Goal: Task Accomplishment & Management: Manage account settings

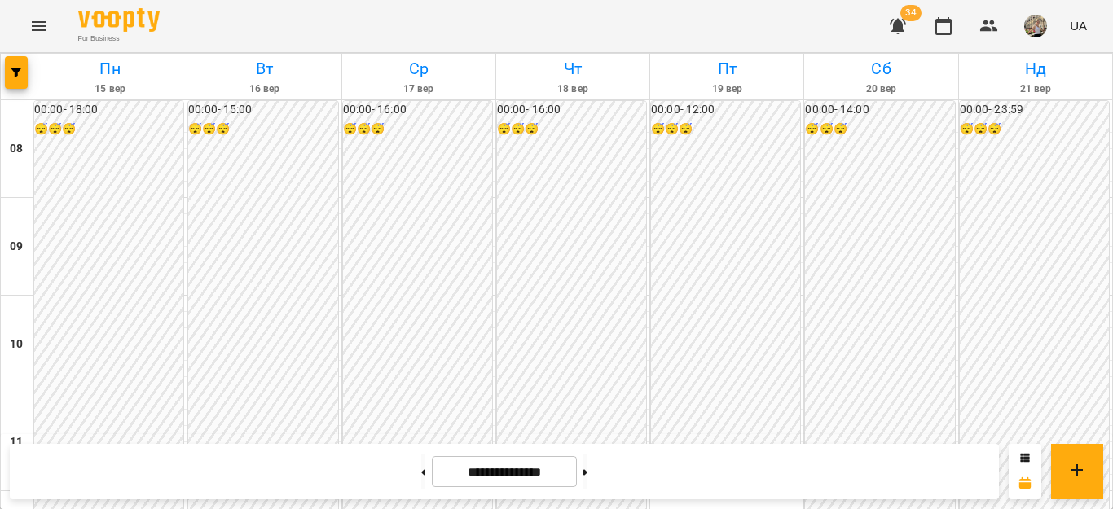
scroll to position [777, 0]
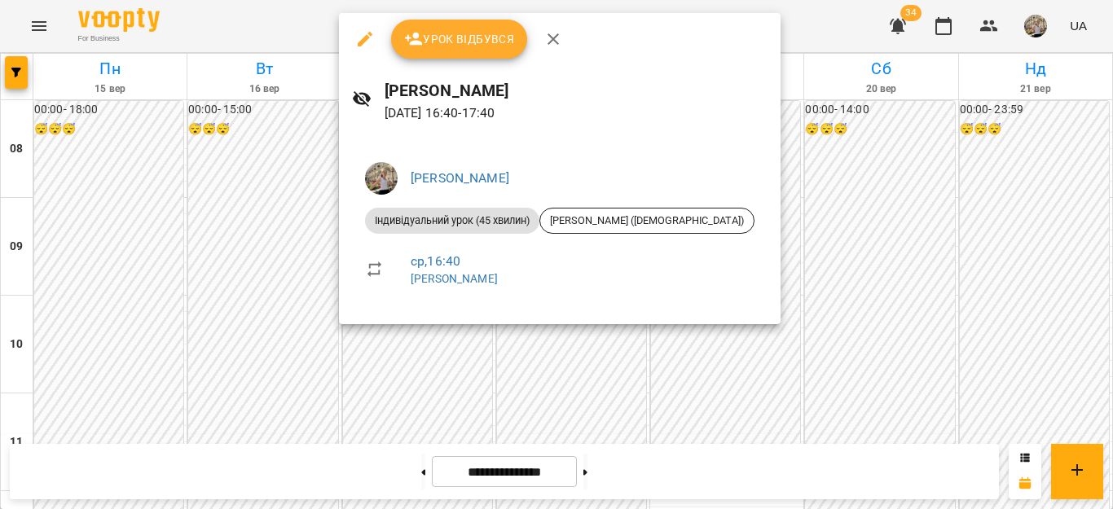
click at [1112, 257] on div at bounding box center [556, 254] width 1113 height 509
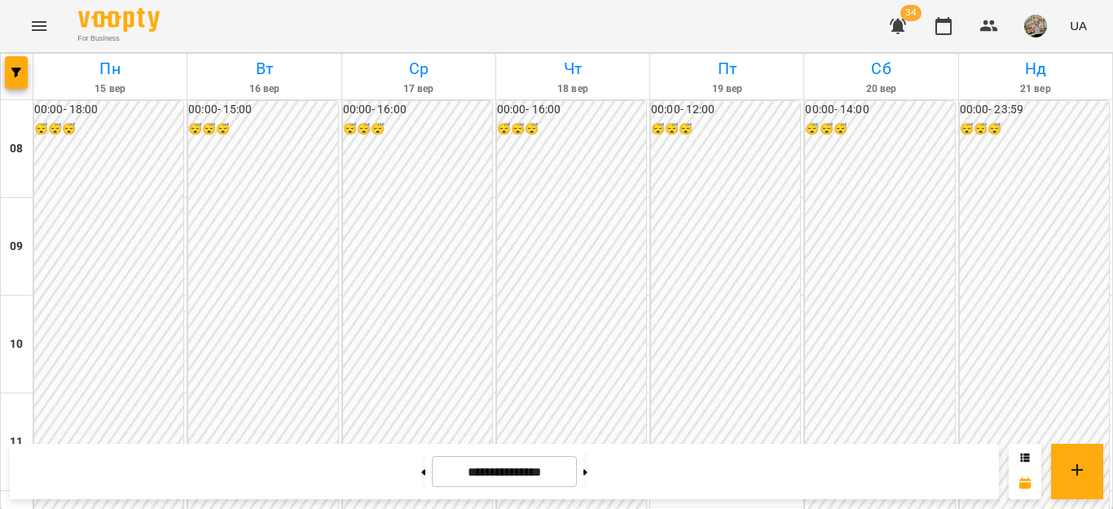
scroll to position [684, 0]
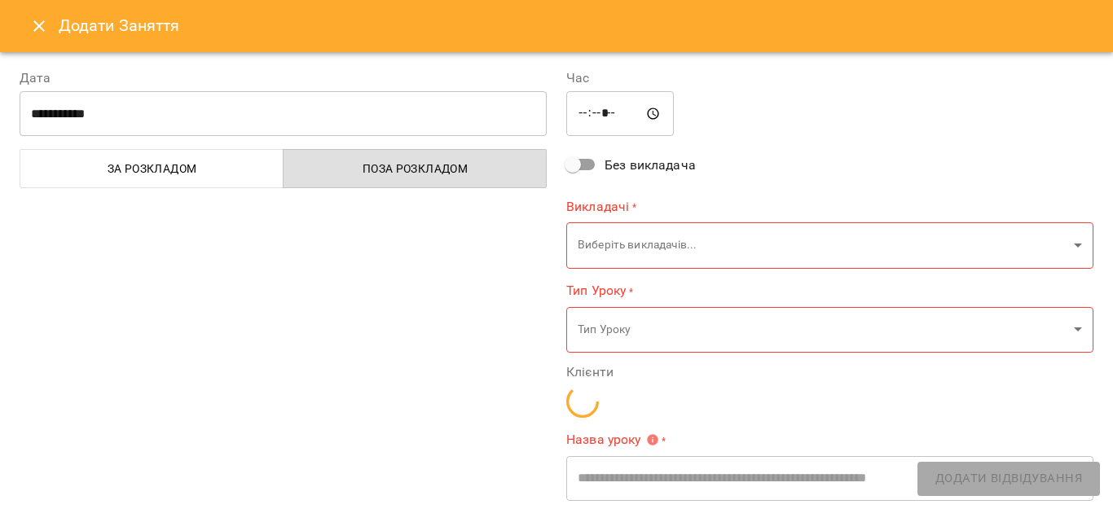
type input "**********"
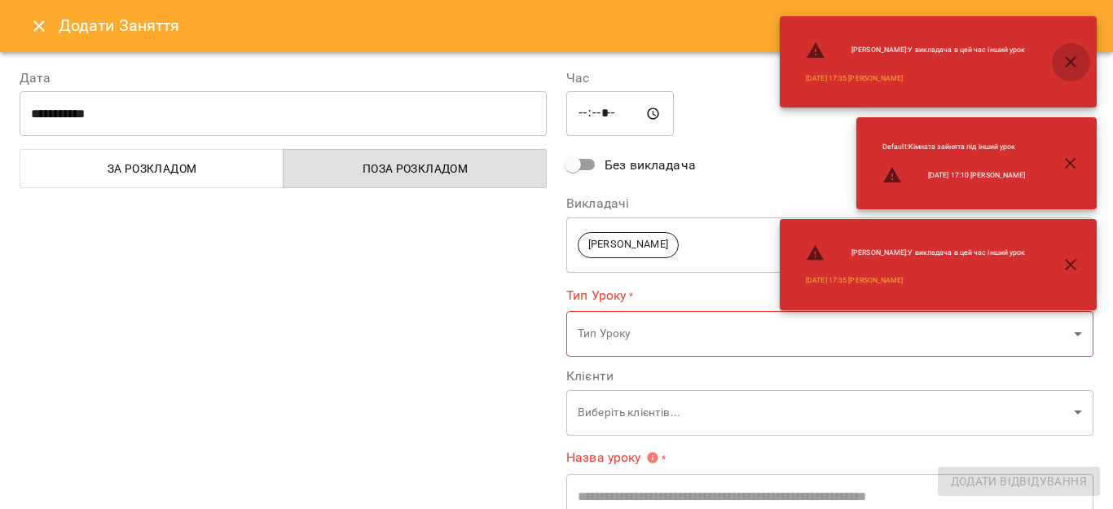
click at [1075, 55] on icon "button" at bounding box center [1071, 62] width 20 height 20
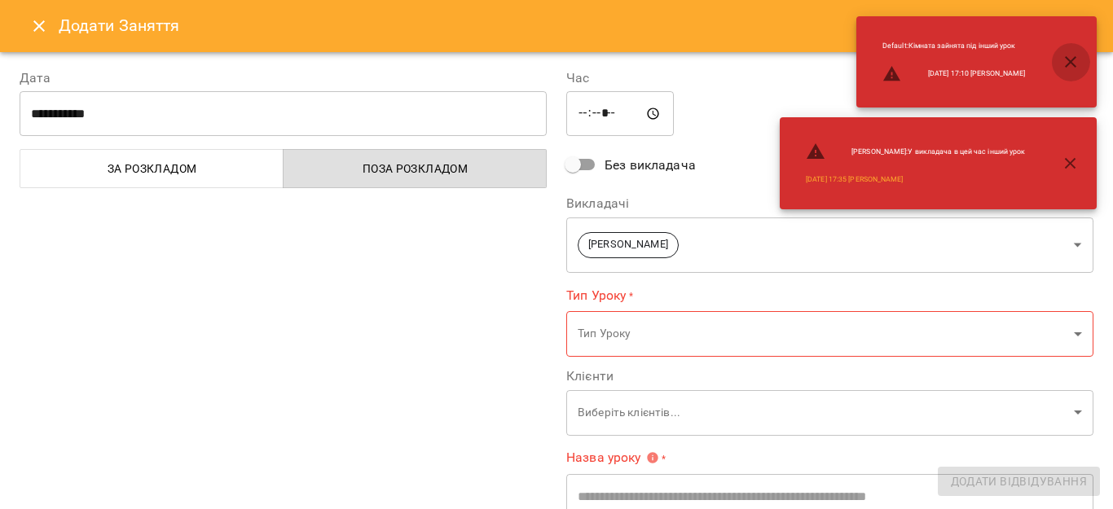
click at [1079, 69] on icon "button" at bounding box center [1071, 62] width 20 height 20
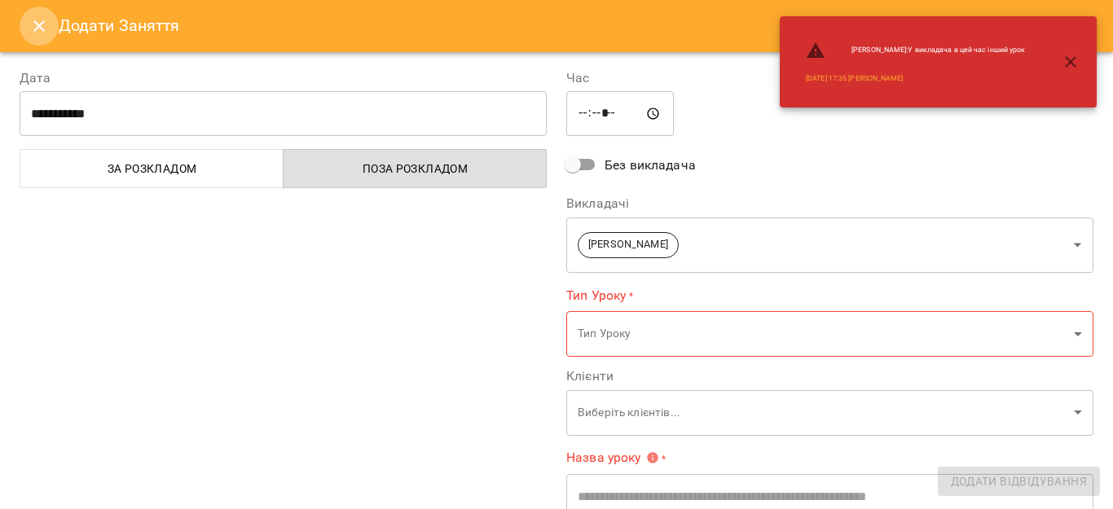
click at [43, 21] on icon "Close" at bounding box center [38, 25] width 11 height 11
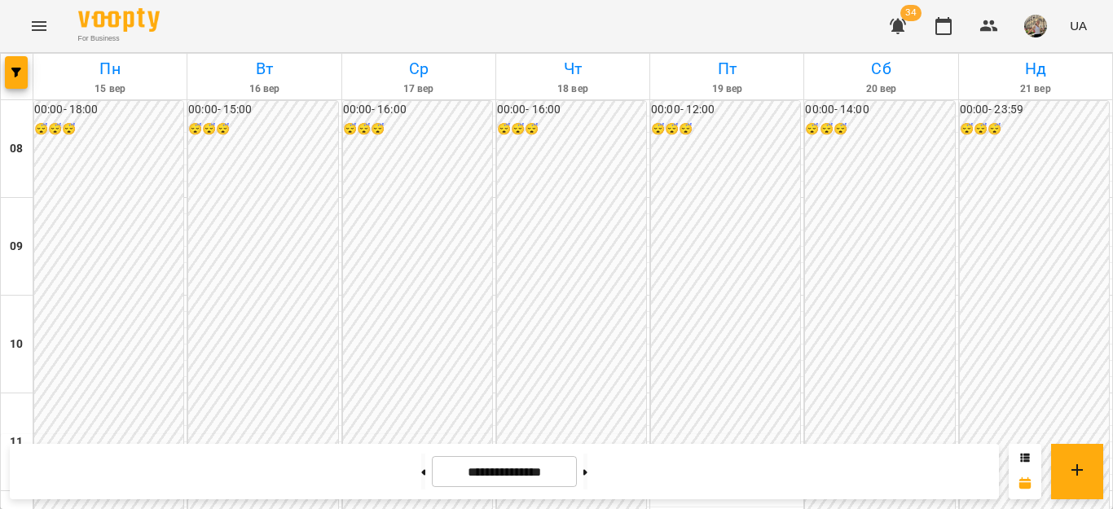
scroll to position [855, 0]
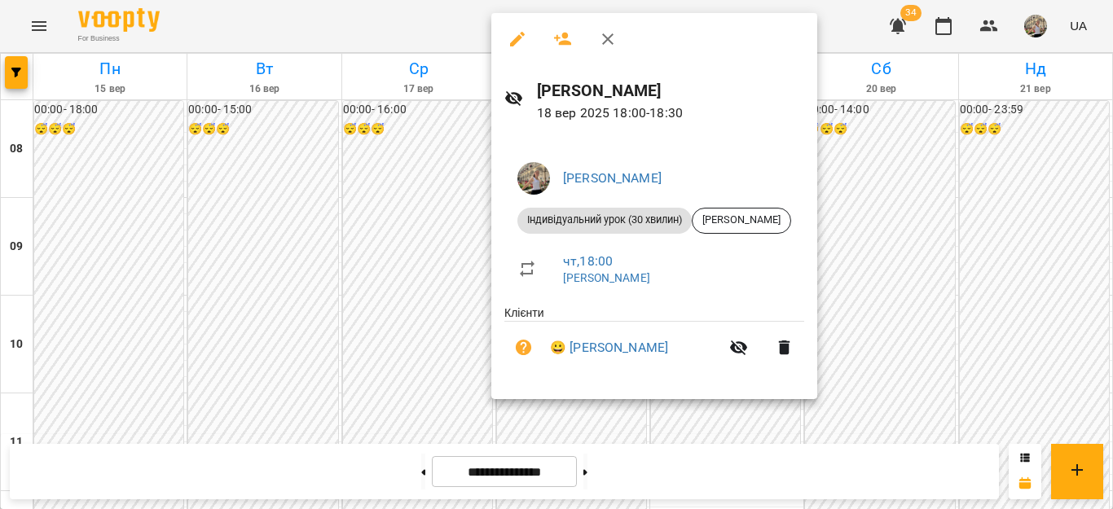
click at [928, 243] on div at bounding box center [556, 254] width 1113 height 509
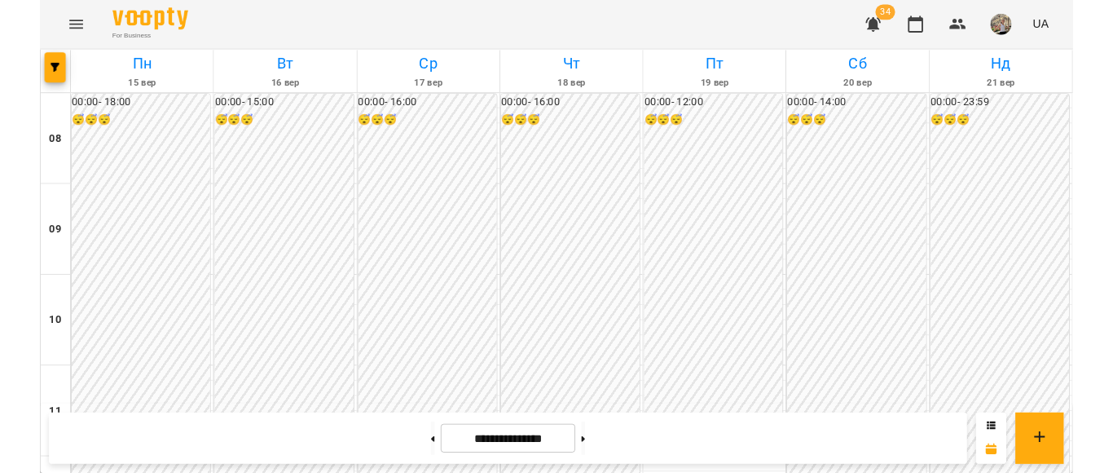
scroll to position [822, 0]
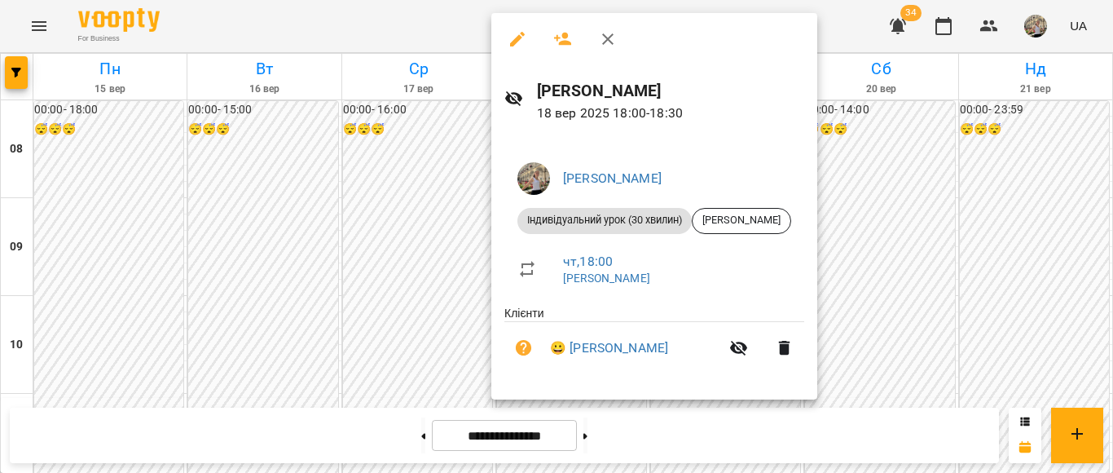
click at [1046, 257] on div at bounding box center [556, 236] width 1113 height 473
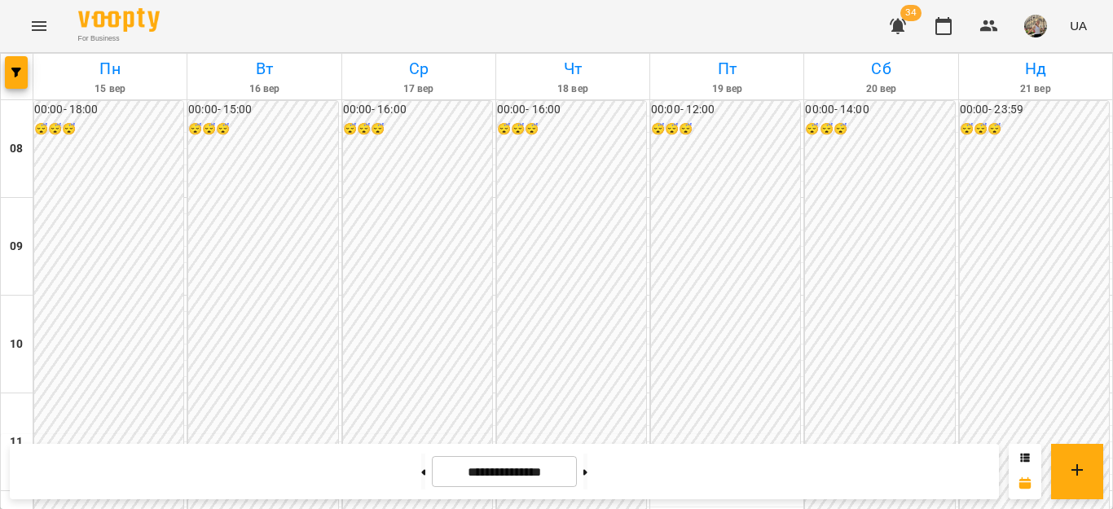
scroll to position [862, 0]
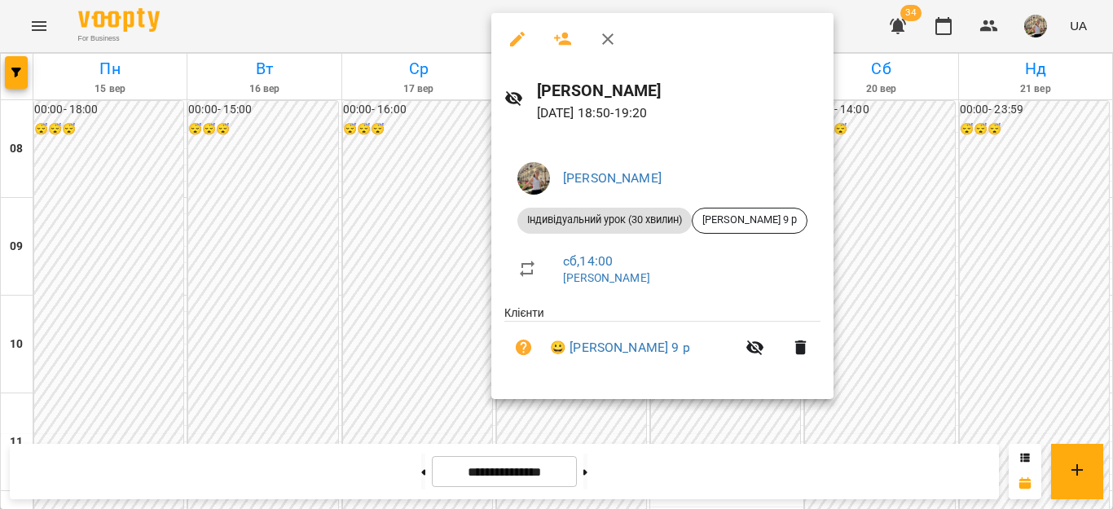
click at [922, 326] on div at bounding box center [556, 254] width 1113 height 509
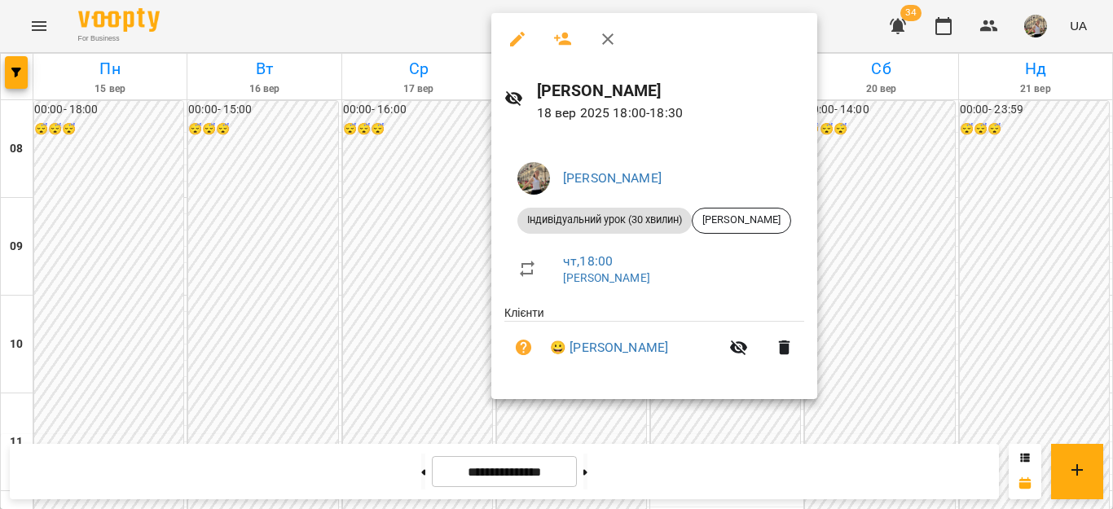
click at [1010, 283] on div at bounding box center [556, 254] width 1113 height 509
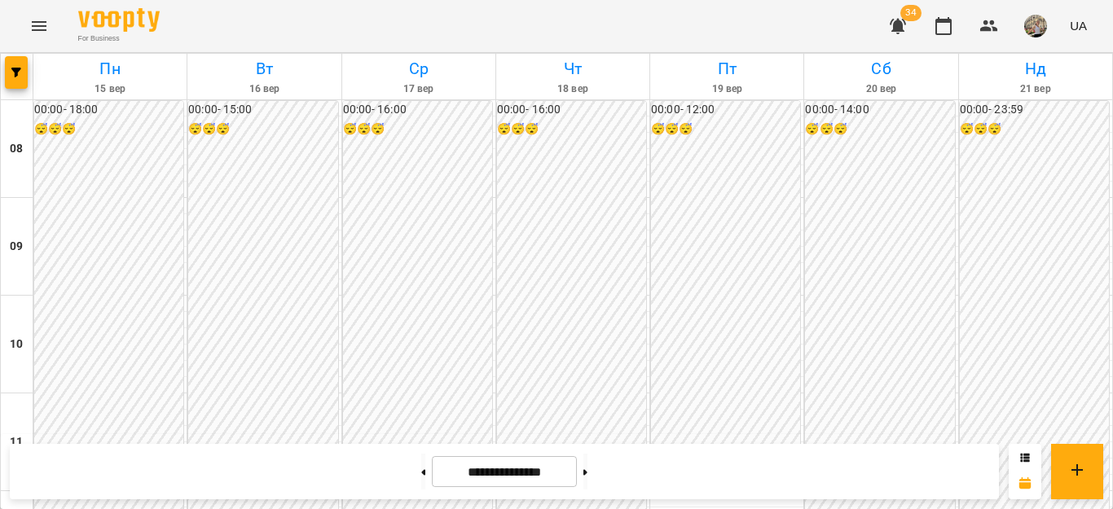
scroll to position [678, 0]
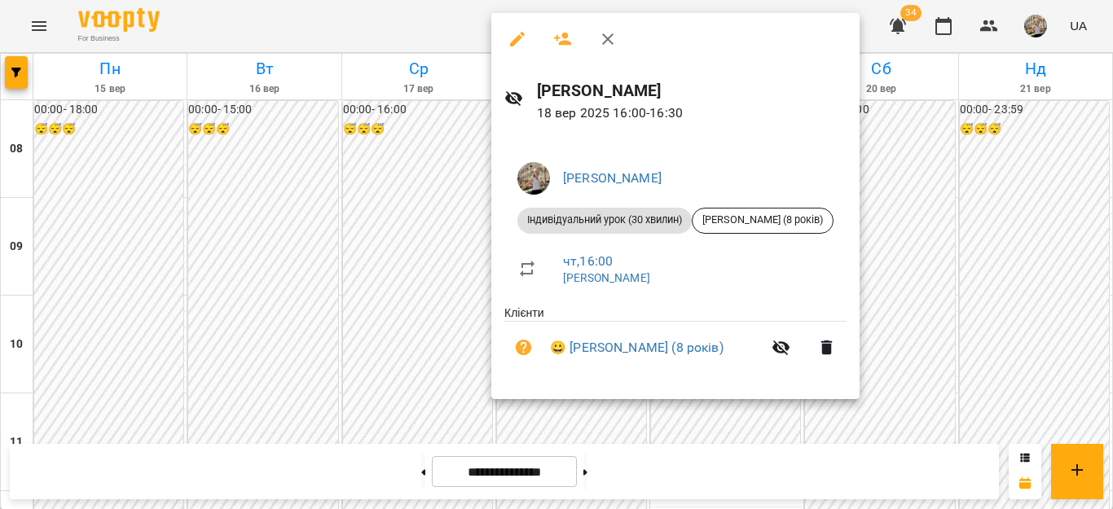
click at [405, 139] on div at bounding box center [556, 254] width 1113 height 509
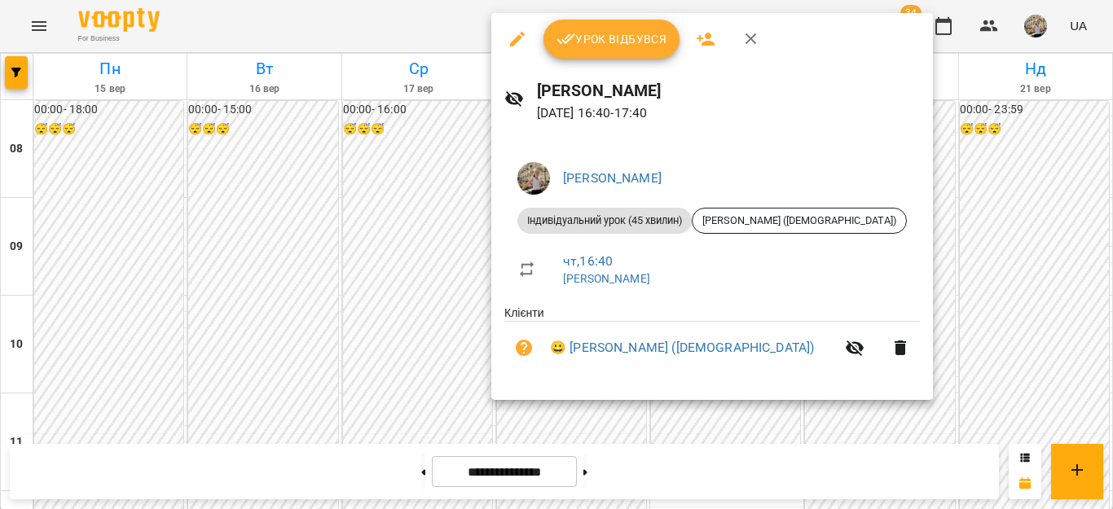
click at [1009, 257] on div at bounding box center [556, 254] width 1113 height 509
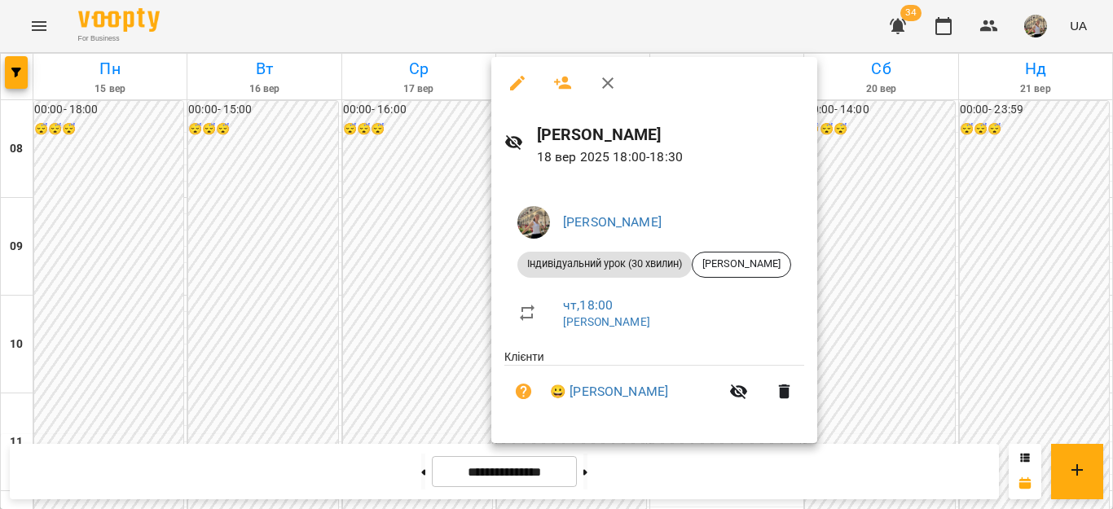
click at [1112, 258] on div at bounding box center [556, 254] width 1113 height 509
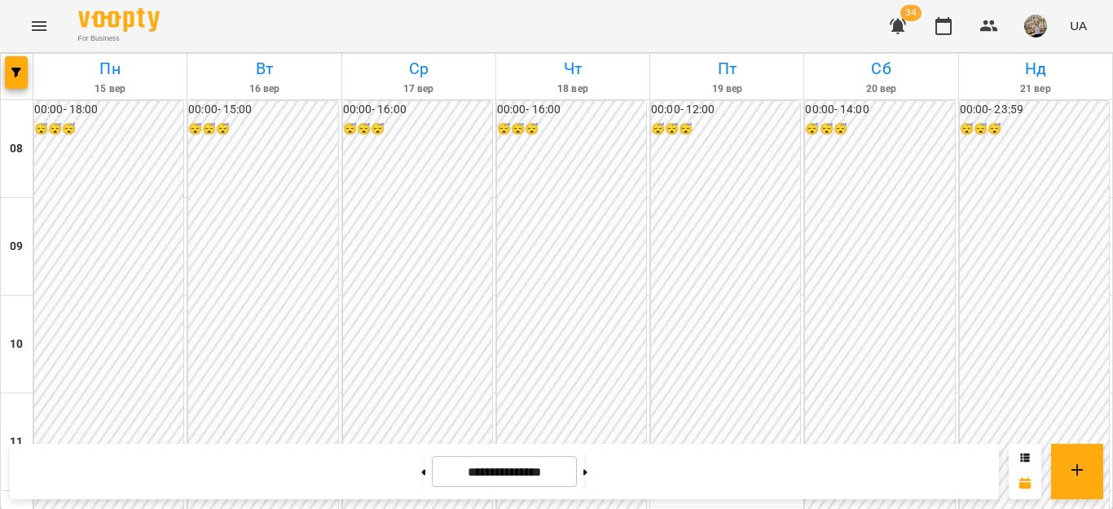
scroll to position [925, 0]
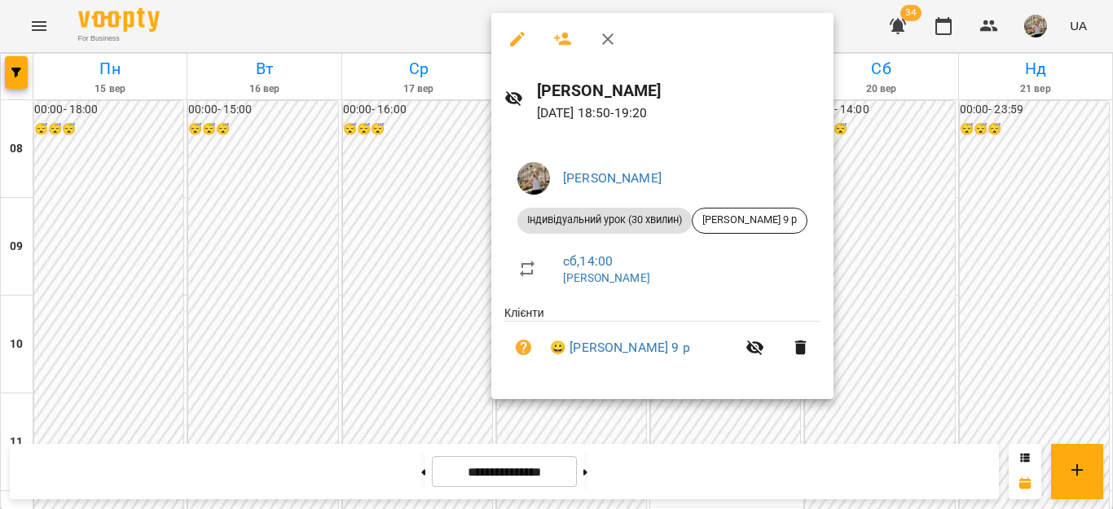
click at [1112, 352] on div at bounding box center [556, 254] width 1113 height 509
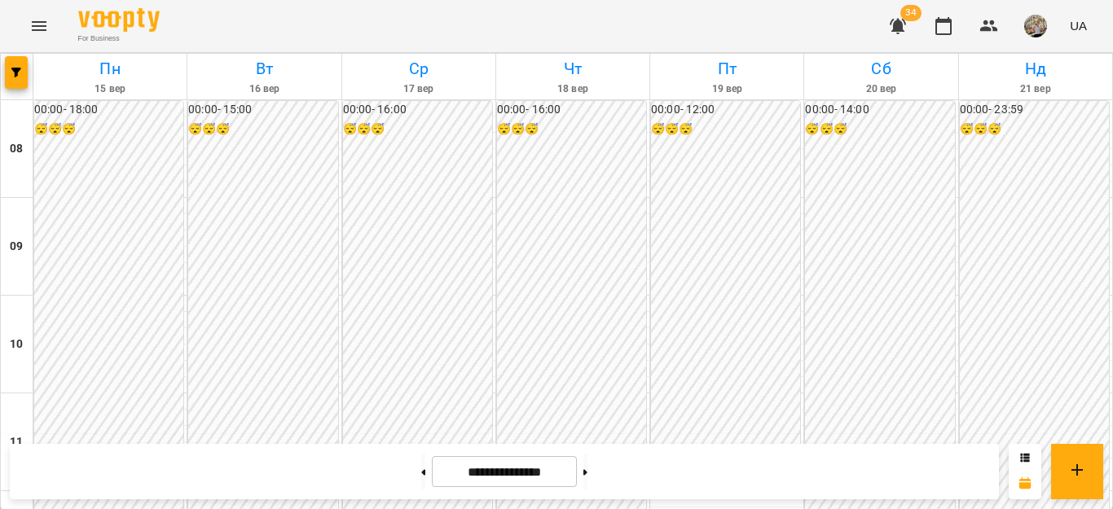
scroll to position [0, 0]
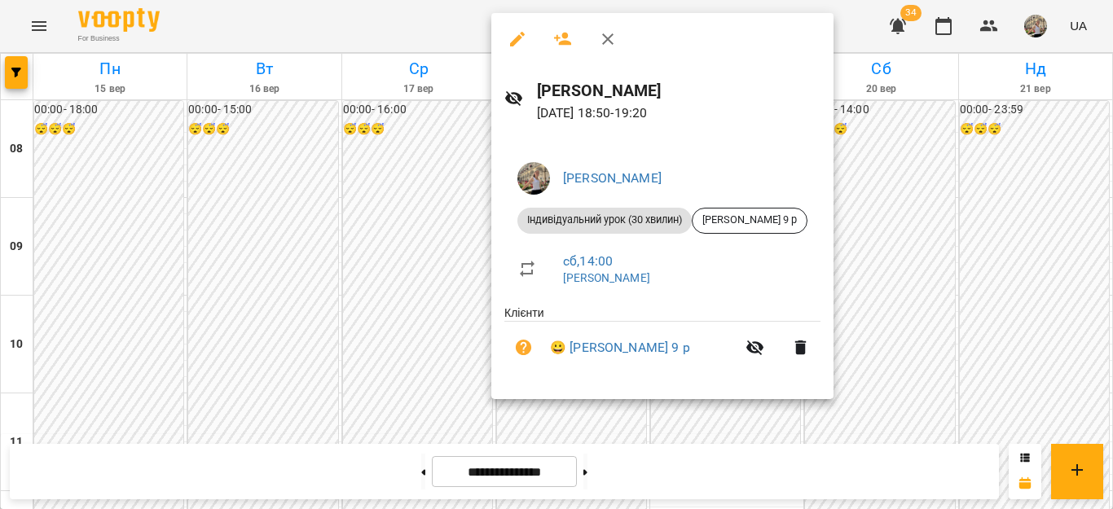
click at [974, 239] on div at bounding box center [556, 254] width 1113 height 509
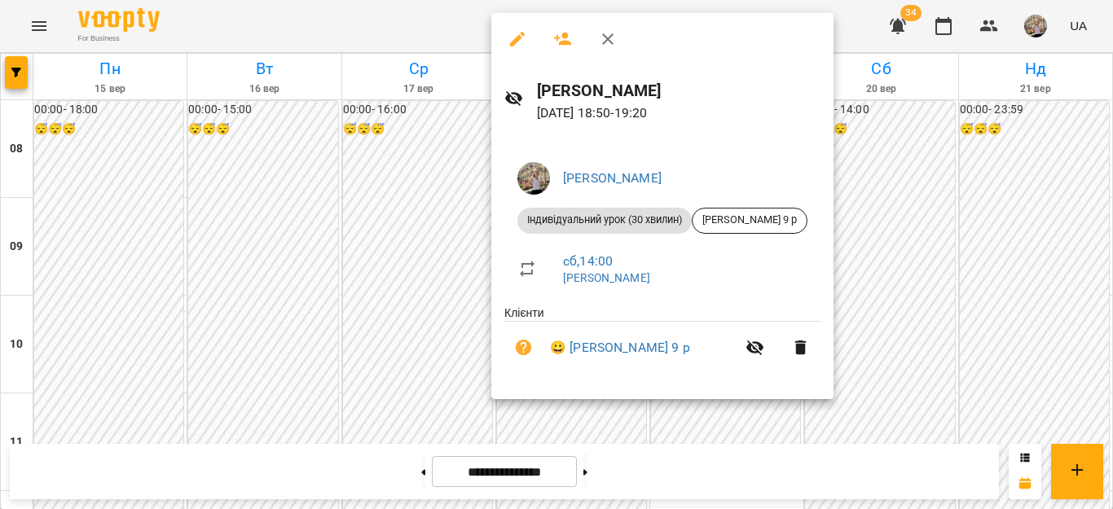
click at [308, 264] on div at bounding box center [556, 254] width 1113 height 509
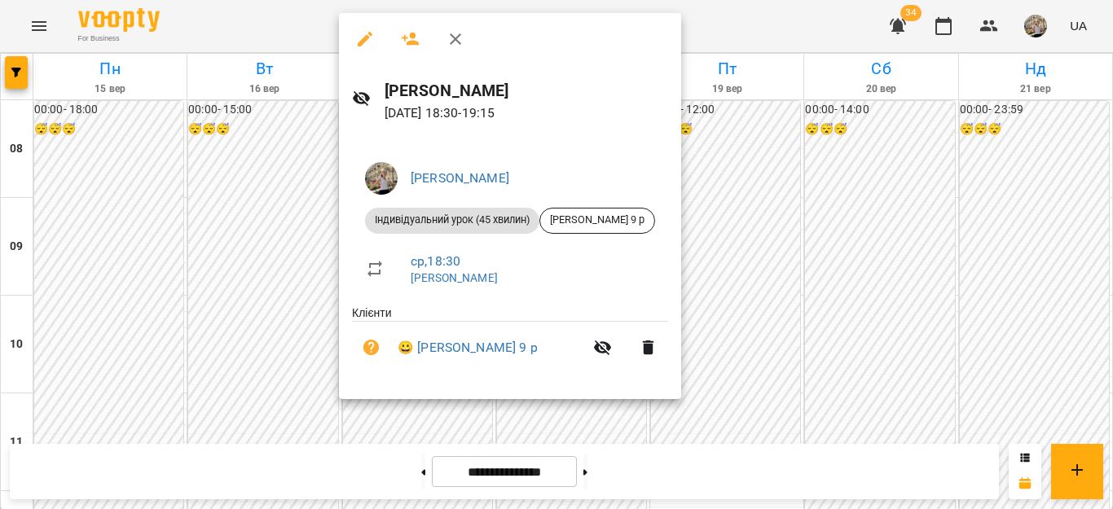
click at [912, 247] on div at bounding box center [556, 254] width 1113 height 509
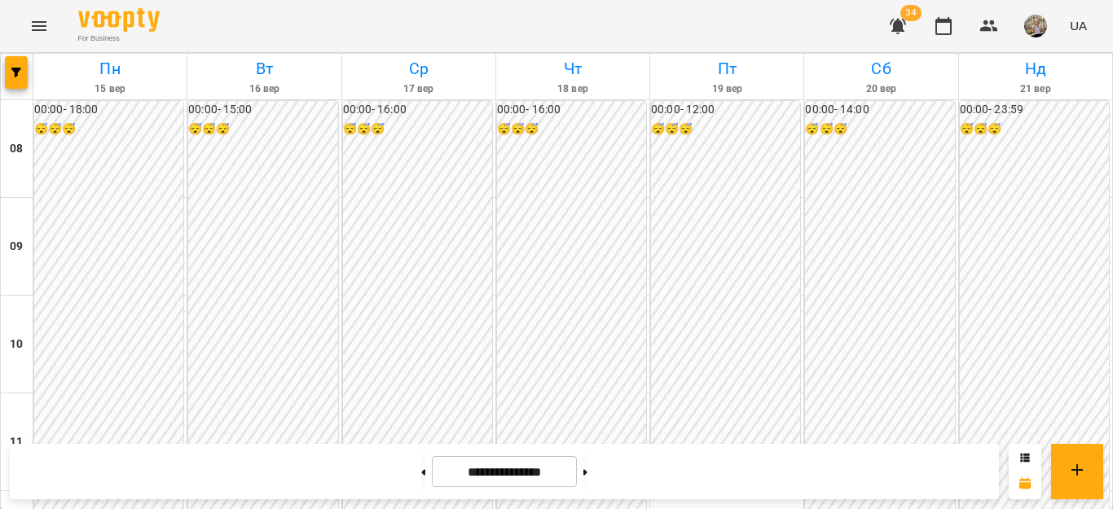
scroll to position [665, 0]
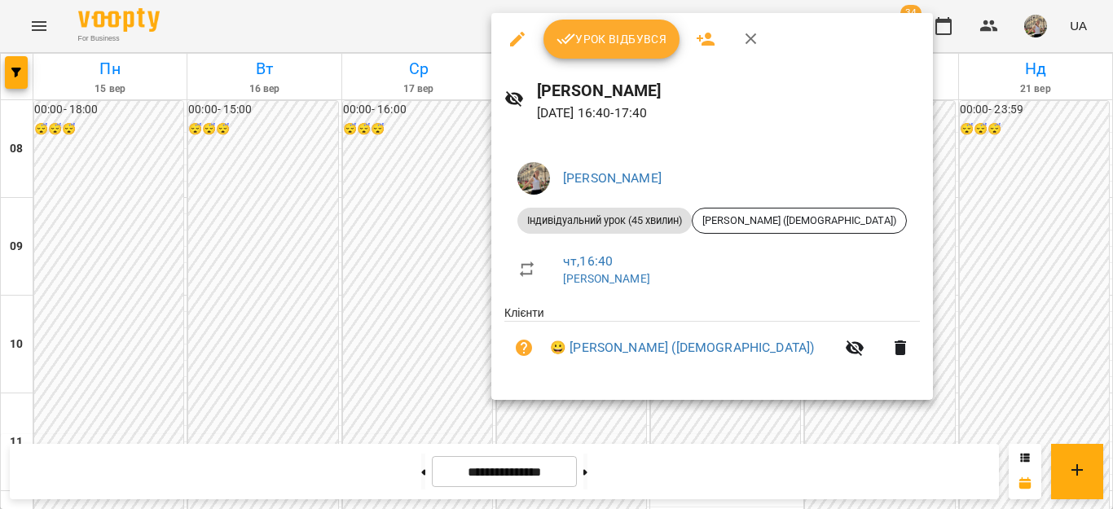
drag, startPoint x: 973, startPoint y: 317, endPoint x: 473, endPoint y: 372, distance: 503.3
click at [974, 316] on div at bounding box center [556, 254] width 1113 height 509
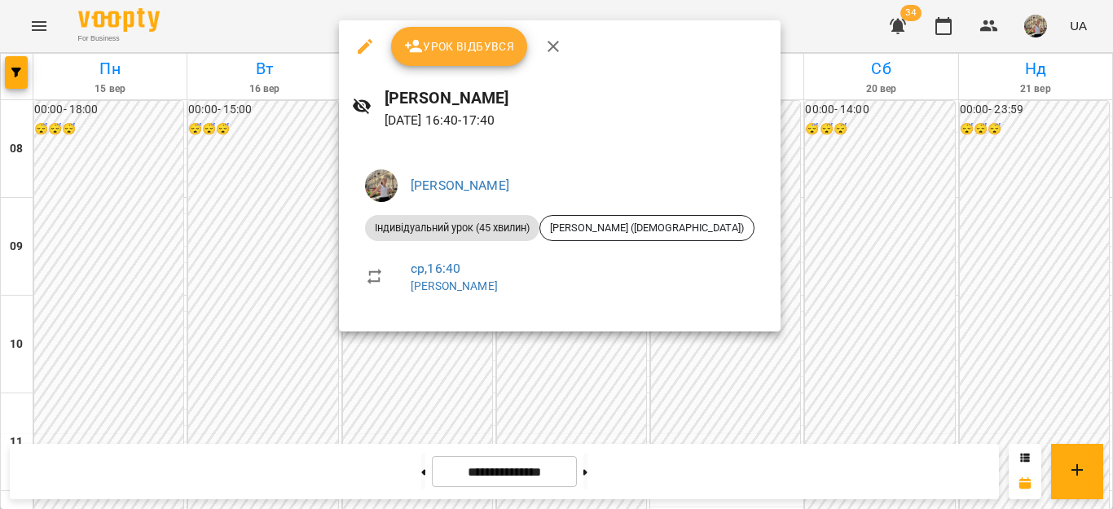
click at [1019, 314] on div at bounding box center [556, 254] width 1113 height 509
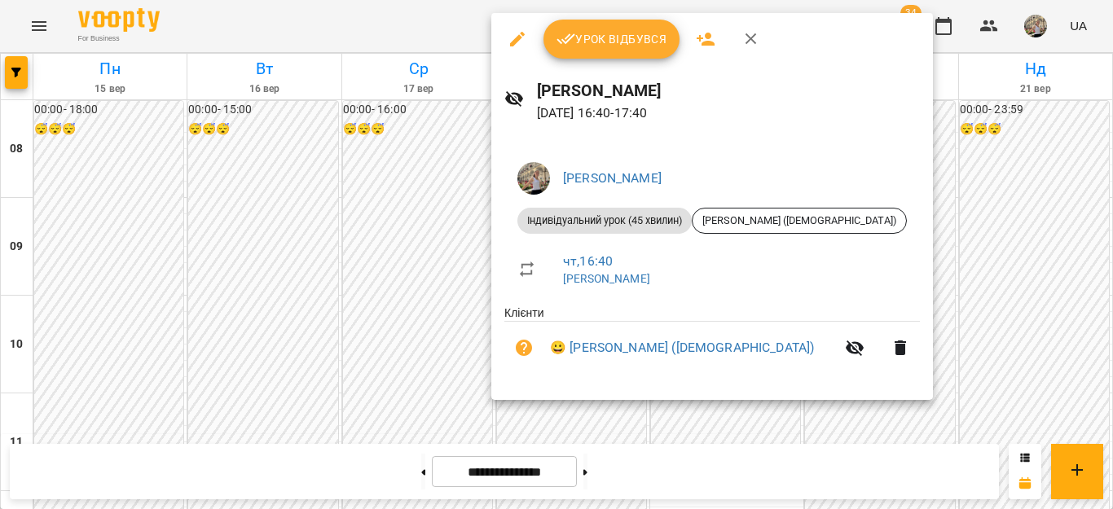
drag, startPoint x: 934, startPoint y: 305, endPoint x: 580, endPoint y: 442, distance: 379.4
click at [934, 305] on div at bounding box center [556, 254] width 1113 height 509
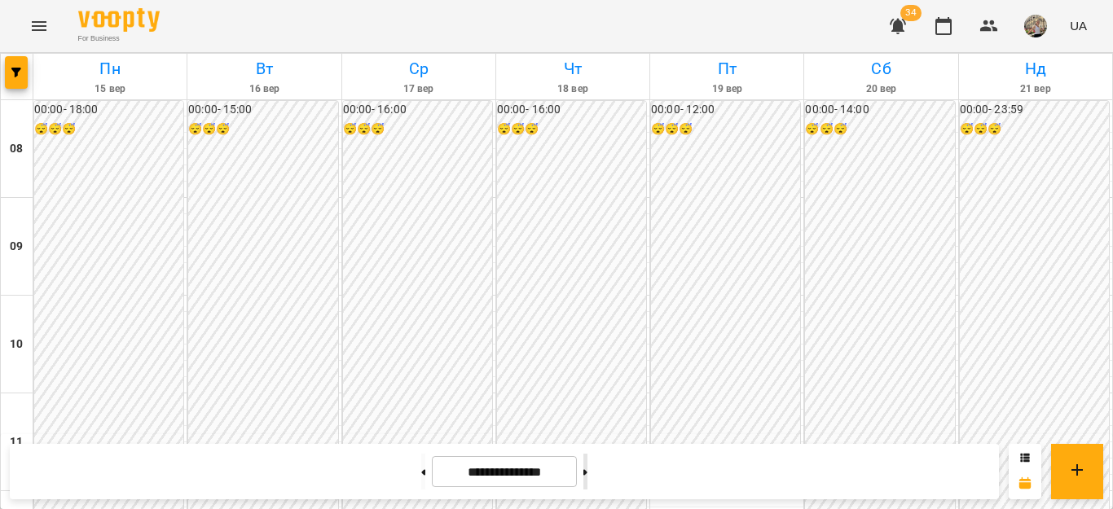
click at [587, 477] on button at bounding box center [585, 472] width 4 height 36
click at [421, 468] on button at bounding box center [423, 472] width 4 height 36
type input "**********"
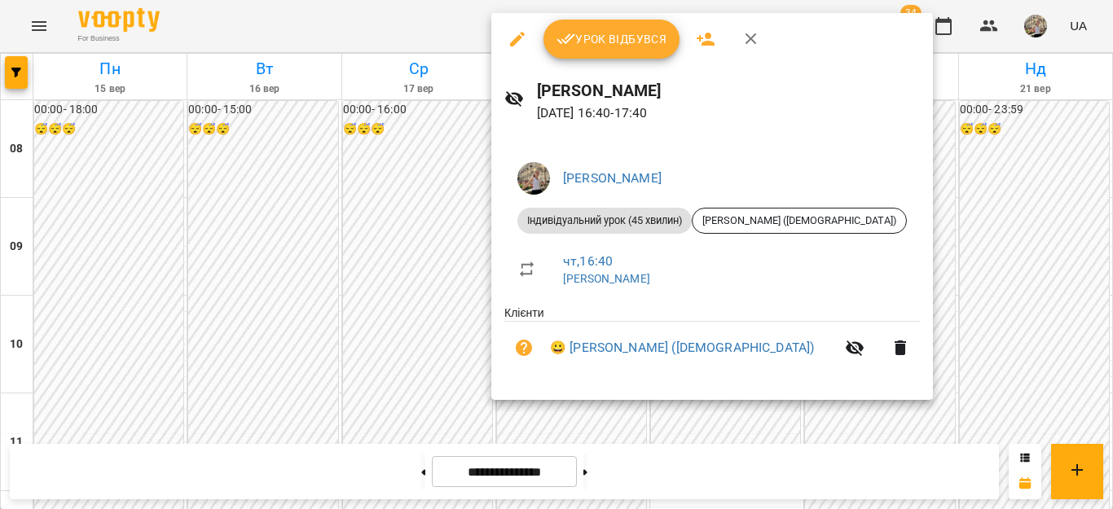
click at [1015, 242] on div at bounding box center [556, 254] width 1113 height 509
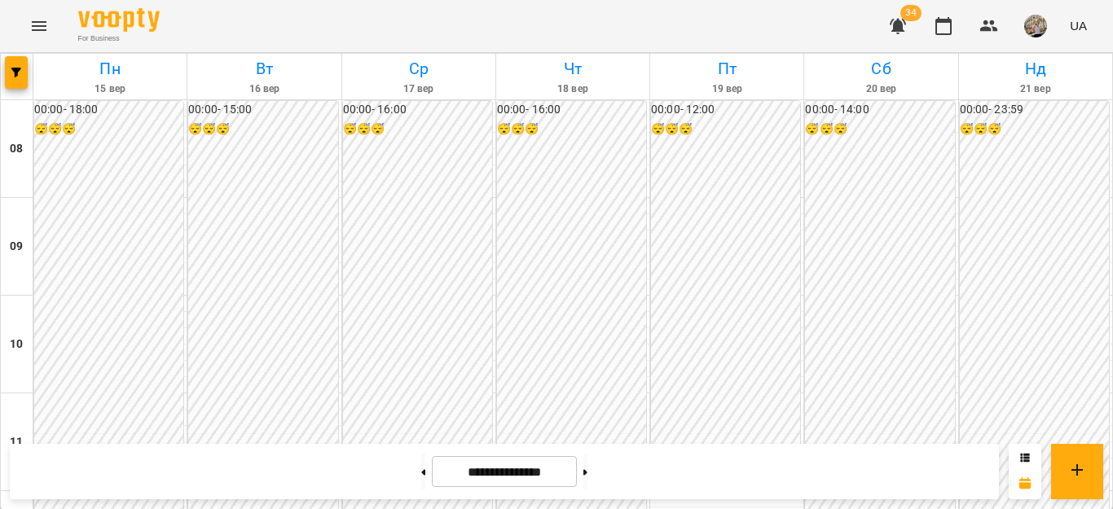
scroll to position [0, 0]
